Goal: Entertainment & Leisure: Consume media (video, audio)

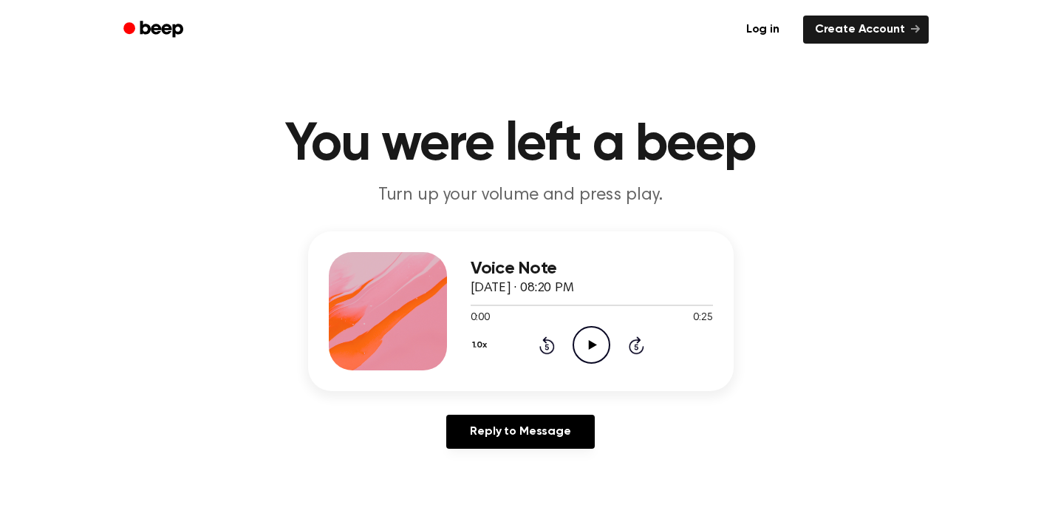
click at [597, 329] on icon "Play Audio" at bounding box center [592, 345] width 38 height 38
click at [600, 339] on icon "Pause Audio" at bounding box center [592, 345] width 38 height 38
click at [600, 339] on icon "Play Audio" at bounding box center [592, 345] width 38 height 38
click at [587, 344] on icon "Play Audio" at bounding box center [592, 345] width 38 height 38
click at [547, 339] on icon at bounding box center [547, 345] width 16 height 18
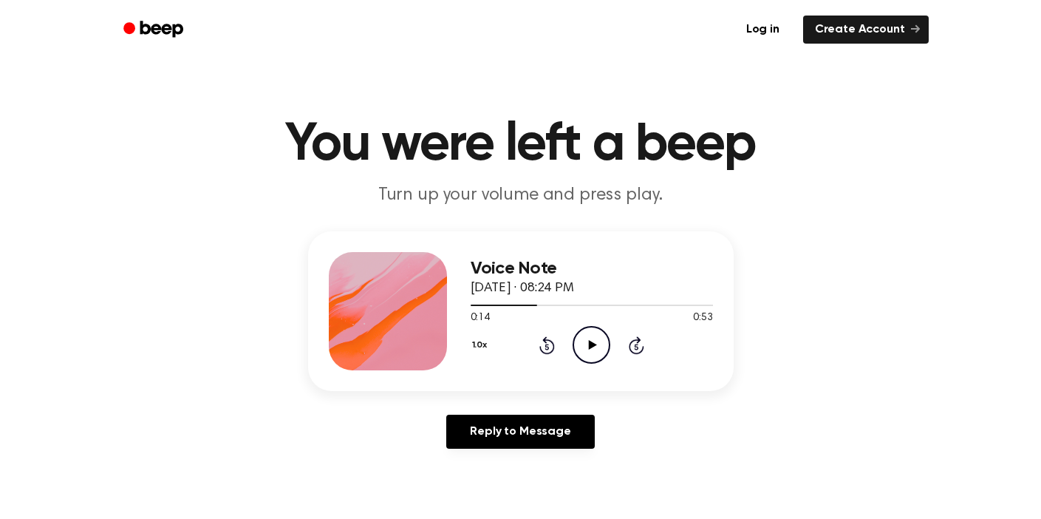
click at [593, 339] on icon "Play Audio" at bounding box center [592, 345] width 38 height 38
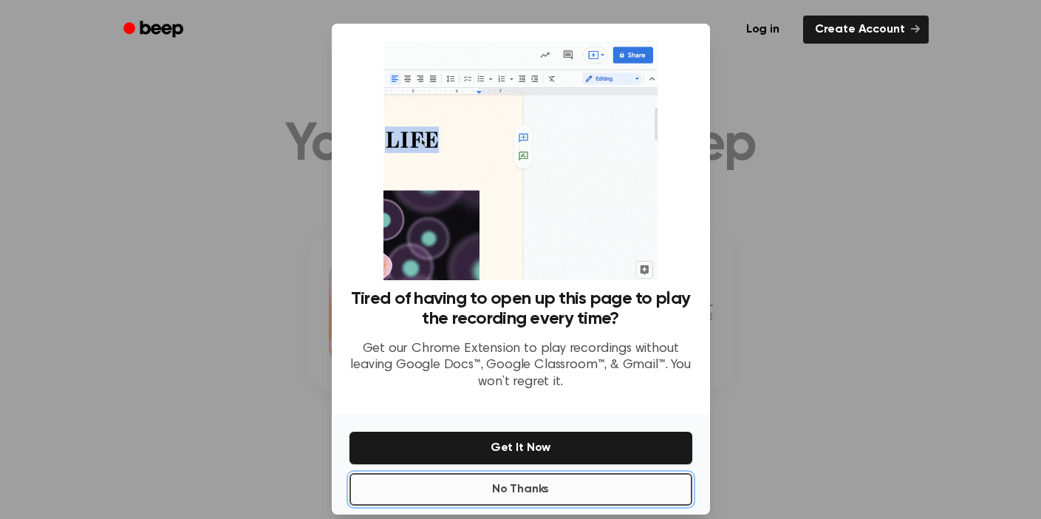
click at [522, 491] on button "No Thanks" at bounding box center [520, 489] width 343 height 33
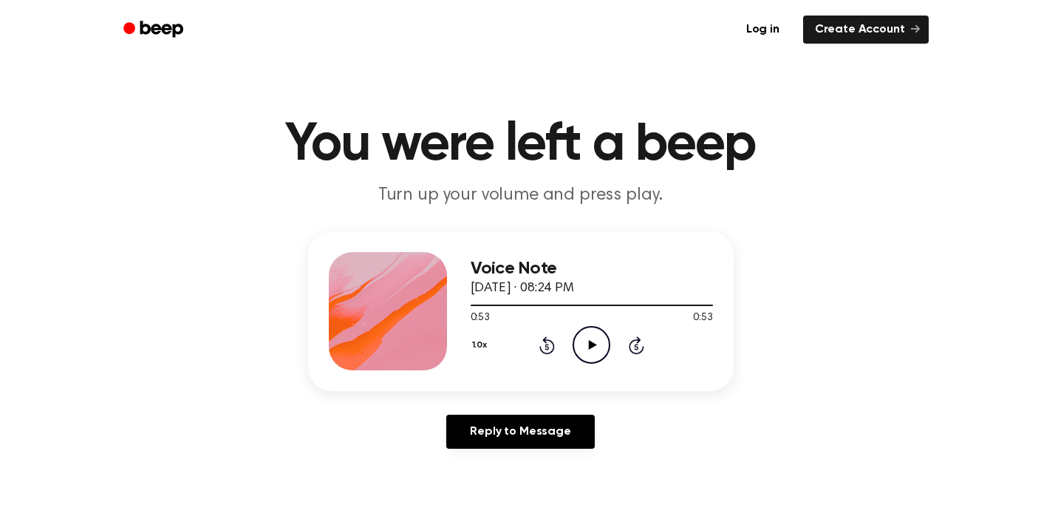
click at [544, 346] on icon "Rewind 5 seconds" at bounding box center [547, 344] width 16 height 19
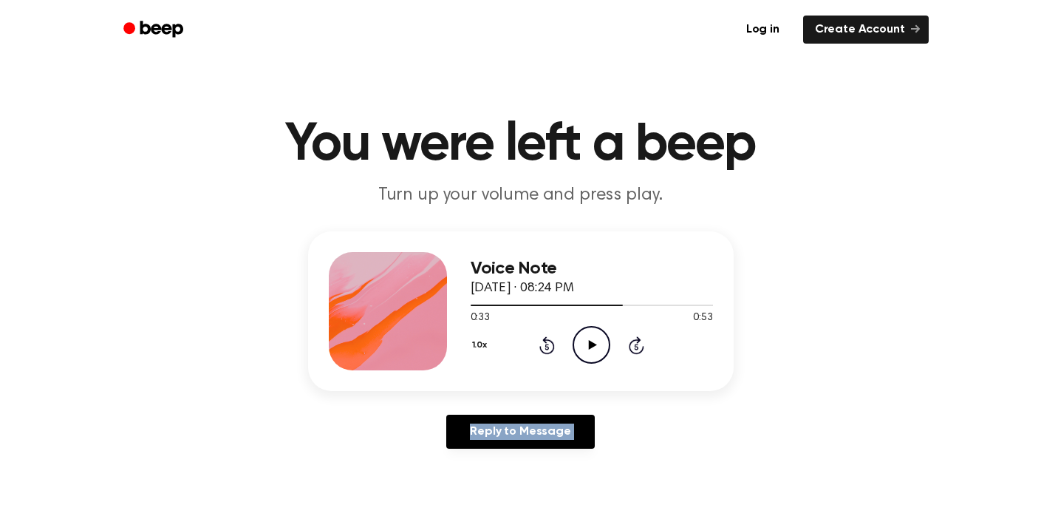
click at [544, 346] on icon "Rewind 5 seconds" at bounding box center [547, 344] width 16 height 19
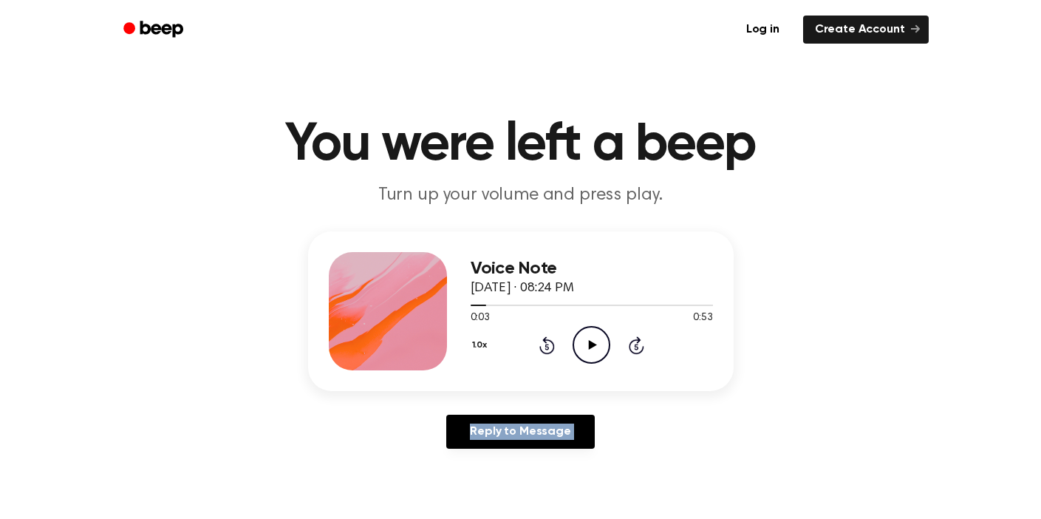
click at [544, 346] on icon "Rewind 5 seconds" at bounding box center [547, 344] width 16 height 19
click at [584, 347] on icon "Play Audio" at bounding box center [592, 345] width 38 height 38
click at [584, 347] on icon "Pause Audio" at bounding box center [592, 345] width 38 height 38
click at [584, 347] on icon "Play Audio" at bounding box center [592, 345] width 38 height 38
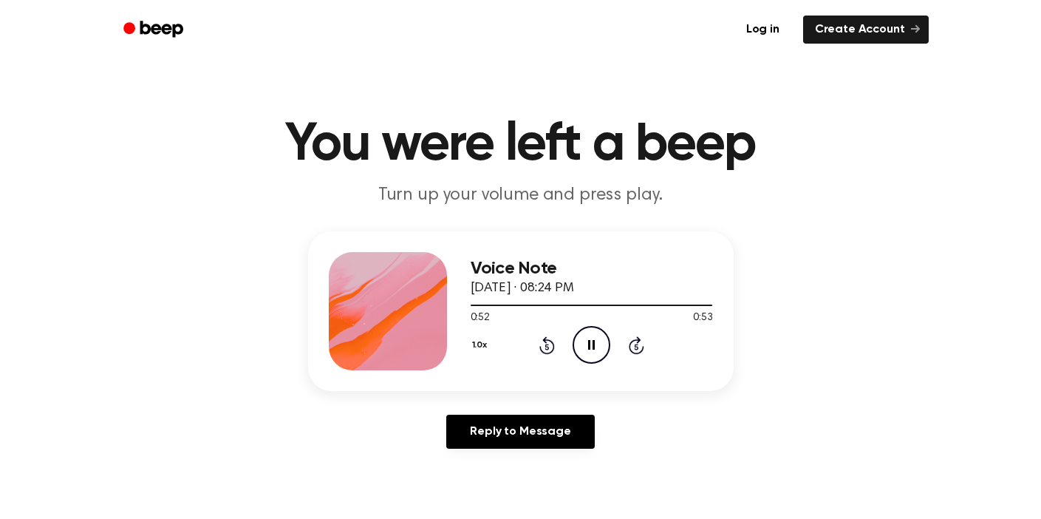
click at [584, 347] on icon "Pause Audio" at bounding box center [592, 345] width 38 height 38
